Goal: Task Accomplishment & Management: Complete application form

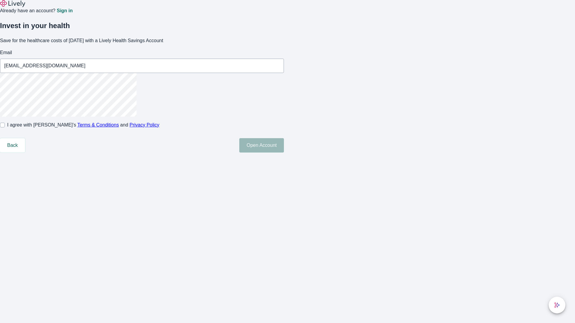
click at [5, 128] on input "I agree with Lively’s Terms & Conditions and Privacy Policy" at bounding box center [2, 125] width 5 height 5
checkbox input "true"
click at [284, 153] on button "Open Account" at bounding box center [261, 145] width 45 height 14
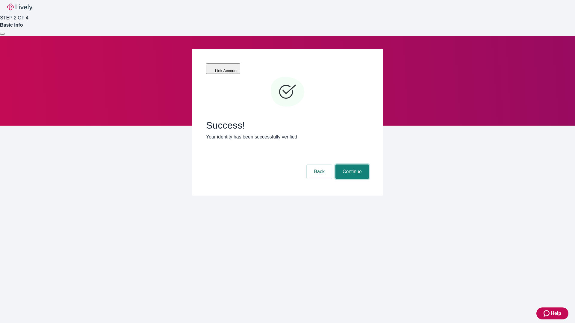
click at [351, 165] on button "Continue" at bounding box center [352, 172] width 34 height 14
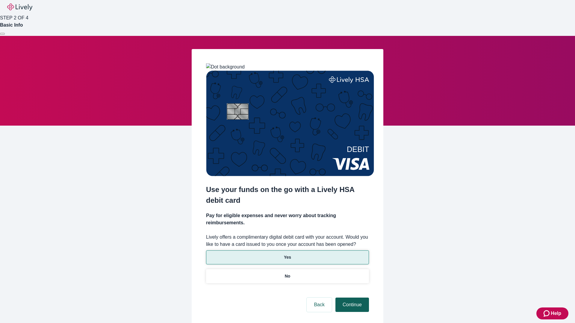
click at [287, 273] on p "No" at bounding box center [288, 276] width 6 height 6
click at [351, 298] on button "Continue" at bounding box center [352, 305] width 34 height 14
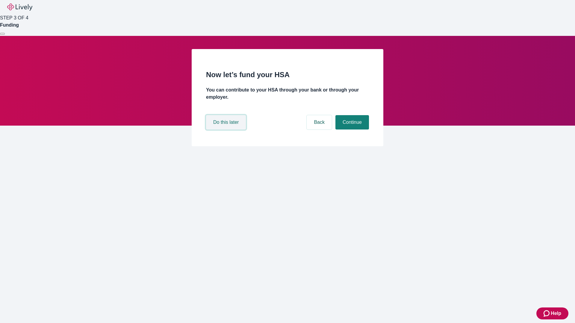
click at [227, 130] on button "Do this later" at bounding box center [226, 122] width 40 height 14
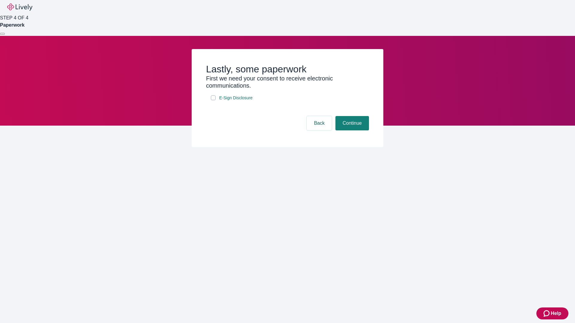
click at [213, 100] on input "E-Sign Disclosure" at bounding box center [213, 97] width 5 height 5
checkbox input "true"
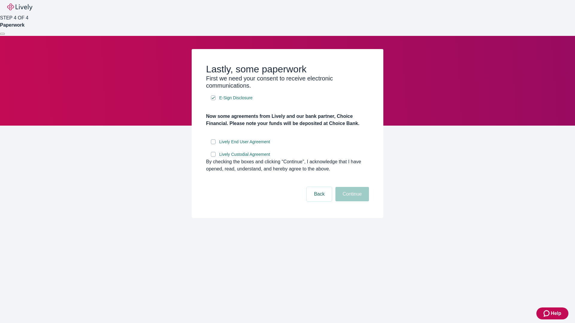
click at [213, 144] on input "Lively End User Agreement" at bounding box center [213, 142] width 5 height 5
checkbox input "true"
click at [213, 157] on input "Lively Custodial Agreement" at bounding box center [213, 154] width 5 height 5
checkbox input "true"
click at [351, 201] on button "Continue" at bounding box center [352, 194] width 34 height 14
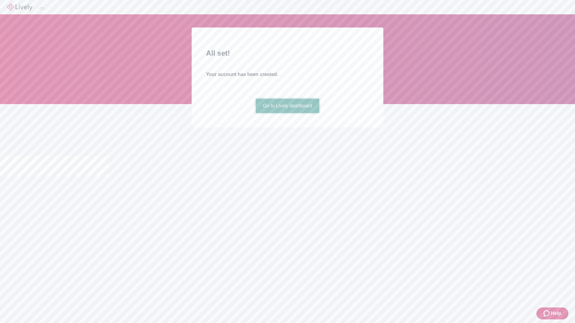
click at [287, 113] on link "Go to Lively dashboard" at bounding box center [288, 106] width 64 height 14
